Goal: Task Accomplishment & Management: Manage account settings

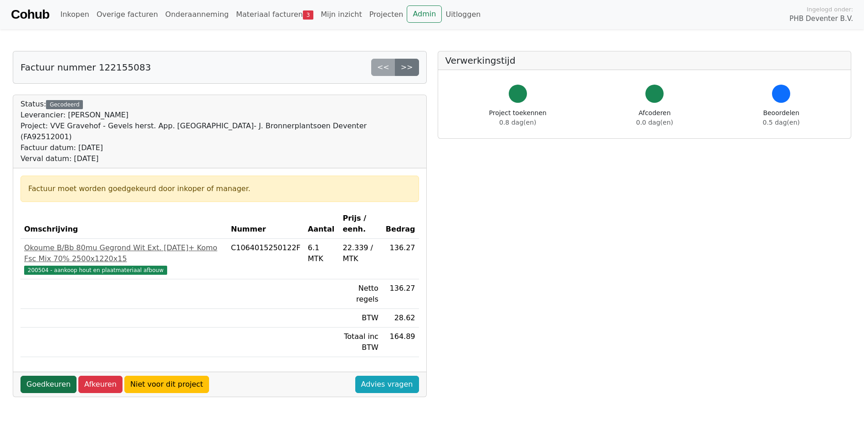
click at [48, 376] on link "Goedkeuren" at bounding box center [48, 384] width 56 height 17
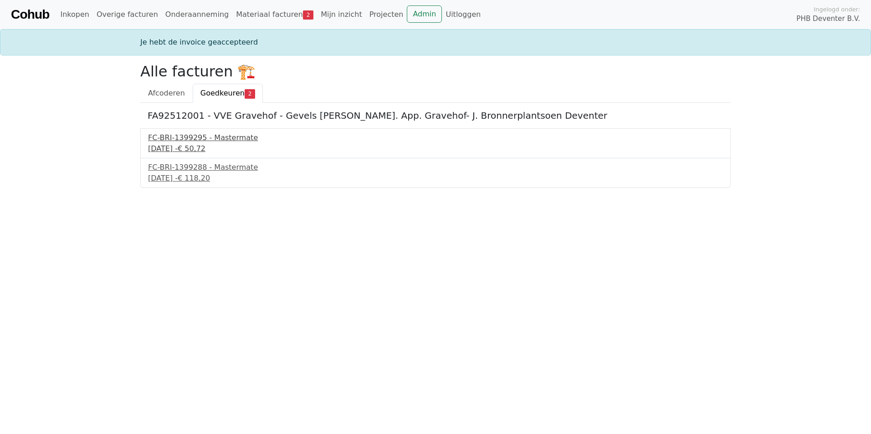
click at [203, 147] on div "[DATE] - € 50,72" at bounding box center [435, 148] width 575 height 11
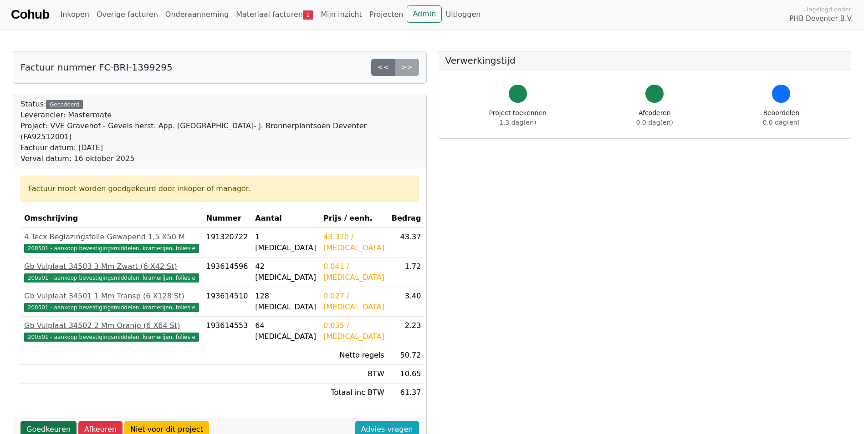
click at [49, 421] on link "Goedkeuren" at bounding box center [48, 429] width 56 height 17
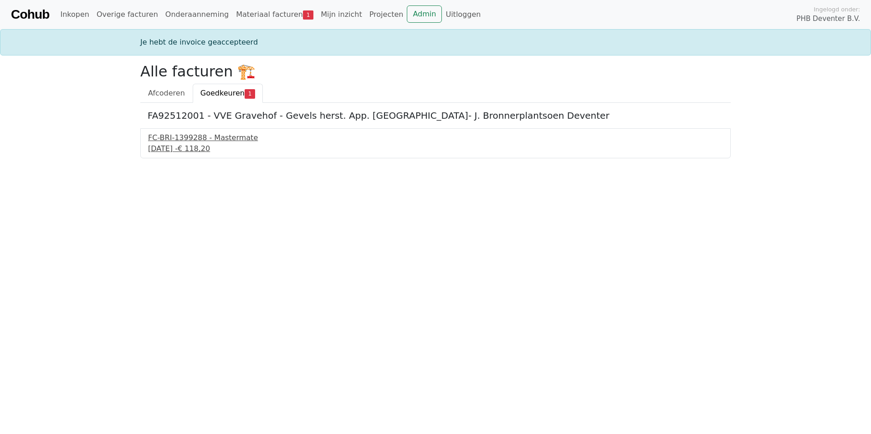
click at [211, 143] on div "FC-BRI-1399288 - Mastermate" at bounding box center [435, 137] width 575 height 11
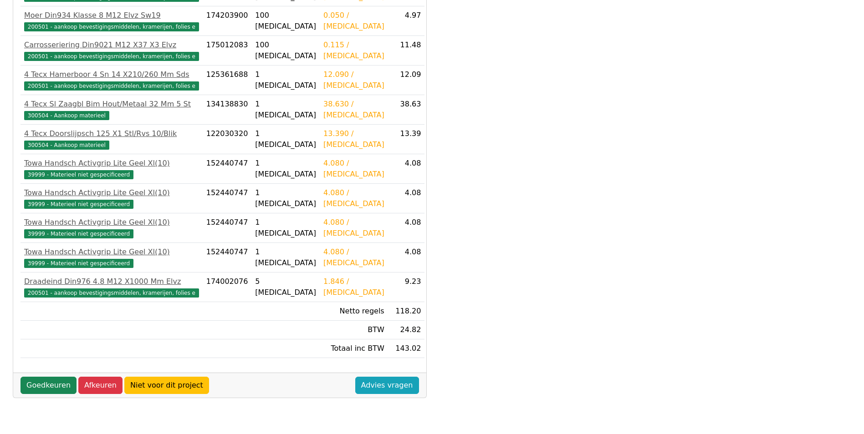
scroll to position [241, 0]
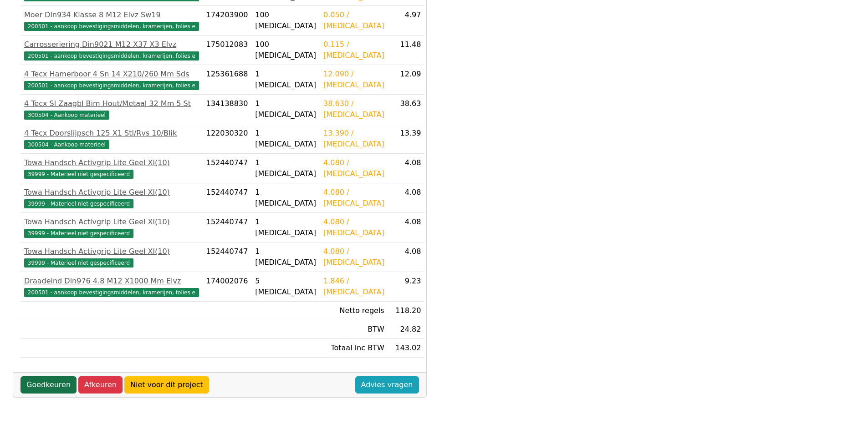
click at [52, 386] on link "Goedkeuren" at bounding box center [48, 385] width 56 height 17
